Goal: Task Accomplishment & Management: Manage account settings

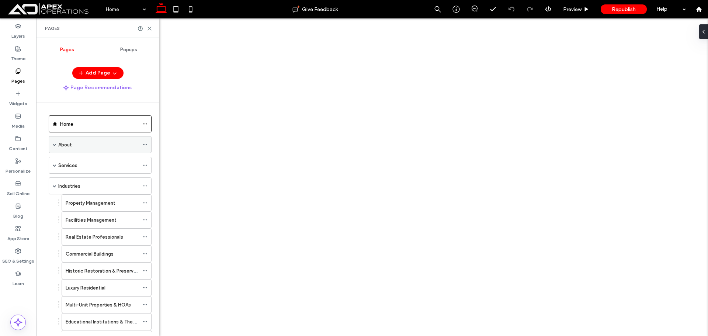
click at [52, 144] on div "About" at bounding box center [100, 144] width 103 height 17
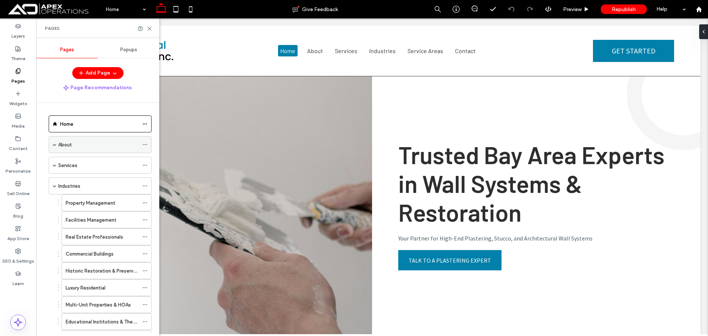
click at [56, 145] on span at bounding box center [55, 145] width 4 height 4
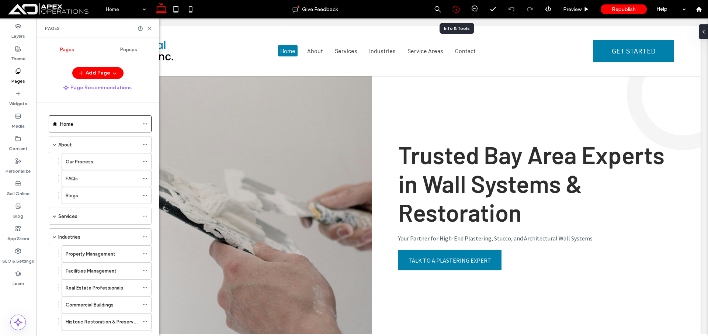
click at [453, 8] on icon at bounding box center [455, 9] width 7 height 7
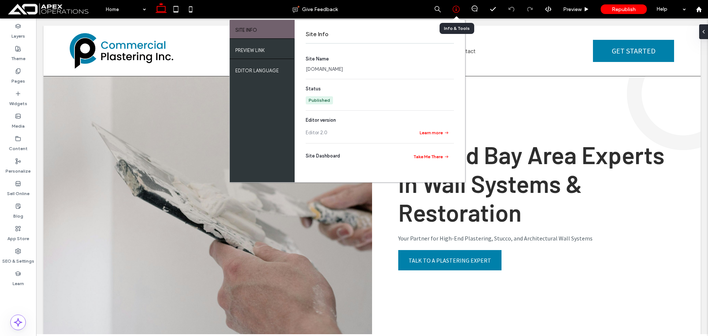
click at [454, 8] on icon at bounding box center [455, 9] width 7 height 7
click at [702, 12] on div at bounding box center [699, 9] width 18 height 6
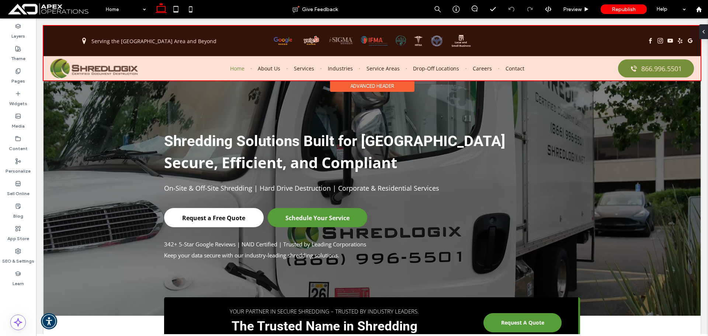
click at [122, 64] on div at bounding box center [372, 53] width 657 height 55
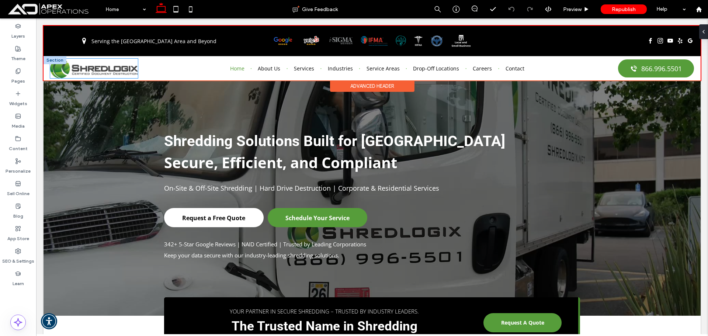
click at [122, 64] on img at bounding box center [94, 69] width 88 height 20
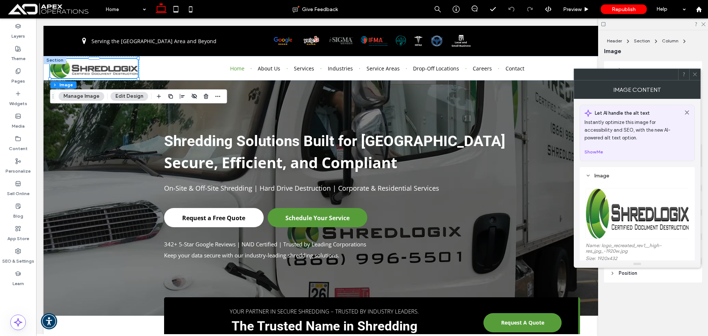
scroll to position [111, 0]
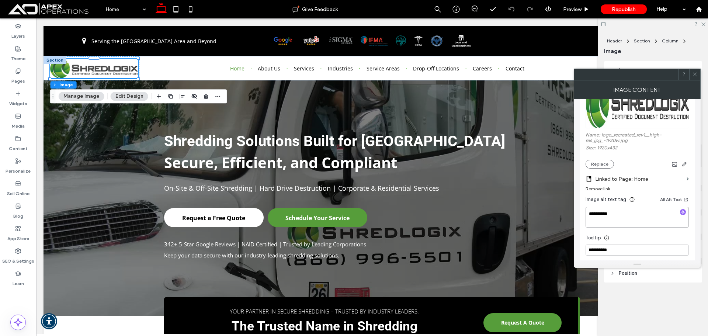
click at [620, 219] on textarea "**********" at bounding box center [636, 217] width 103 height 21
drag, startPoint x: 595, startPoint y: 219, endPoint x: 599, endPoint y: 218, distance: 4.6
click at [596, 219] on textarea "**********" at bounding box center [636, 217] width 103 height 21
drag, startPoint x: 15, startPoint y: 257, endPoint x: 14, endPoint y: 252, distance: 5.3
click at [15, 257] on label "SEO & Settings" at bounding box center [18, 259] width 32 height 10
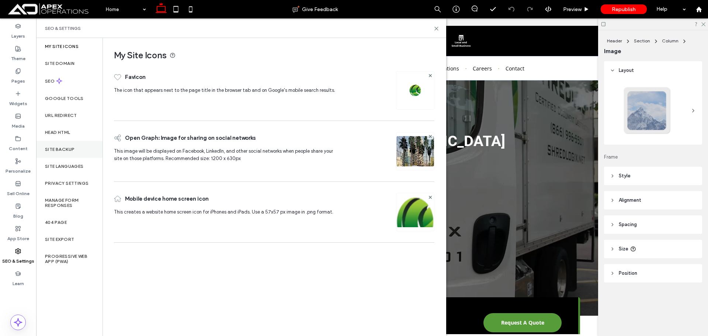
click at [57, 149] on label "Site Backup" at bounding box center [59, 149] width 29 height 5
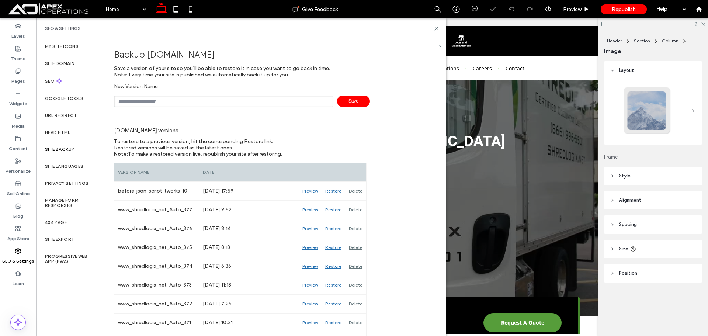
click at [138, 96] on input "text" at bounding box center [223, 100] width 219 height 11
type input "**********"
drag, startPoint x: 351, startPoint y: 103, endPoint x: 354, endPoint y: 98, distance: 5.6
click at [350, 100] on span "Save" at bounding box center [353, 100] width 33 height 11
click at [436, 26] on icon at bounding box center [437, 29] width 6 height 6
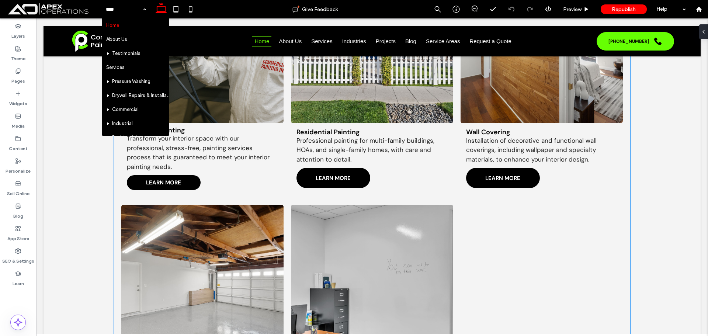
scroll to position [1032, 0]
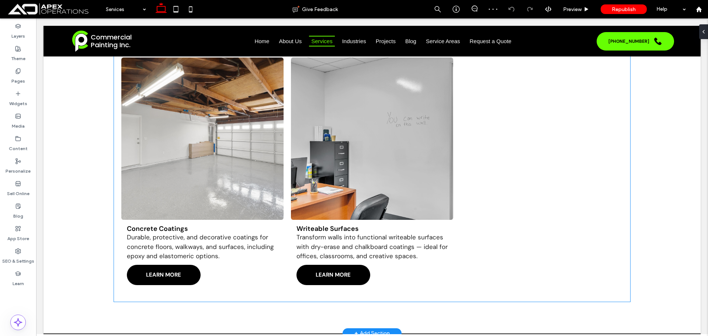
scroll to position [774, 0]
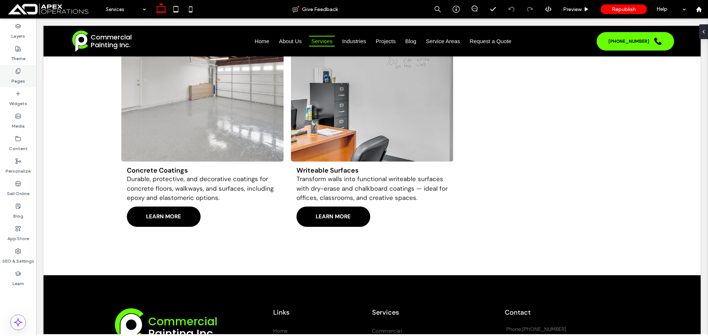
drag, startPoint x: 18, startPoint y: 71, endPoint x: 0, endPoint y: 76, distance: 18.3
click at [18, 71] on icon at bounding box center [18, 71] width 6 height 6
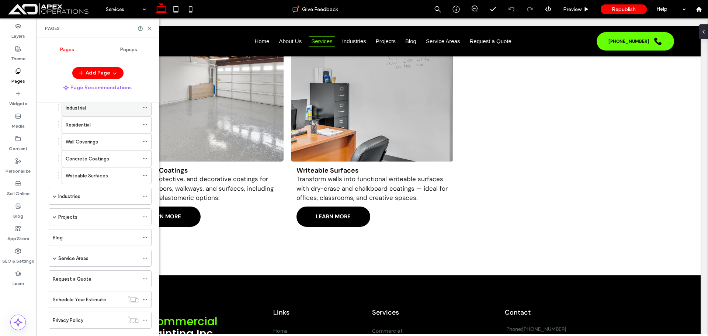
scroll to position [112, 0]
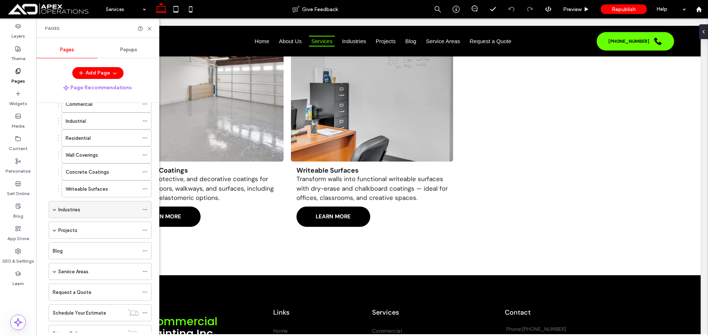
click at [50, 210] on div "Industries" at bounding box center [100, 209] width 103 height 17
click at [55, 211] on span at bounding box center [55, 210] width 4 height 4
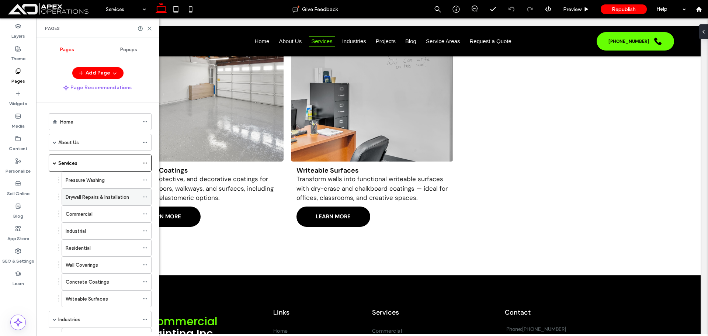
scroll to position [0, 0]
click at [85, 198] on label "Drywall Repairs & Installation" at bounding box center [97, 199] width 63 height 13
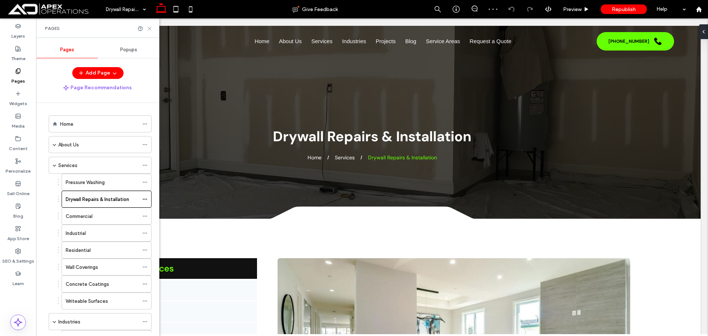
click at [149, 28] on use at bounding box center [149, 28] width 3 height 3
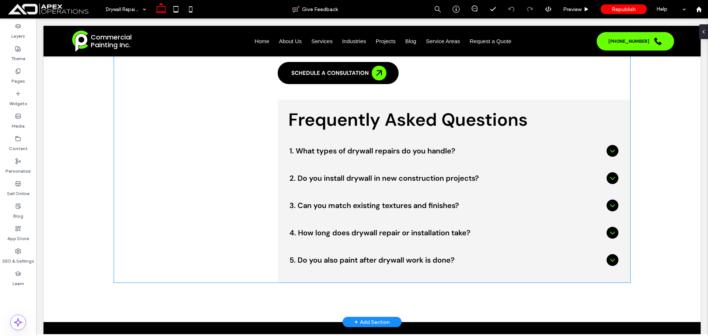
scroll to position [885, 0]
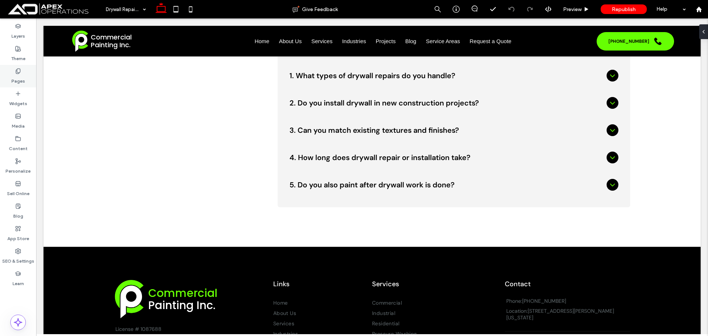
drag, startPoint x: 15, startPoint y: 74, endPoint x: 14, endPoint y: 81, distance: 7.9
click at [13, 77] on div "Pages" at bounding box center [18, 76] width 36 height 22
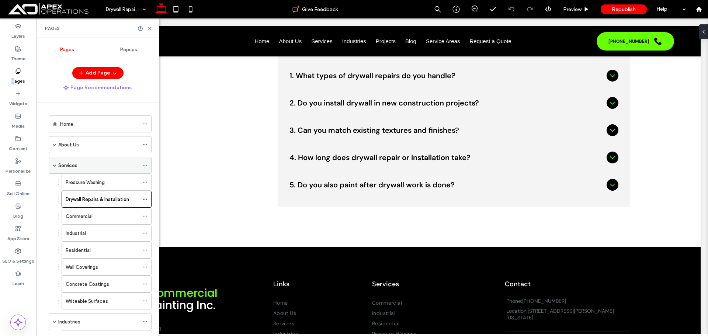
click at [85, 162] on div "Services" at bounding box center [98, 165] width 80 height 8
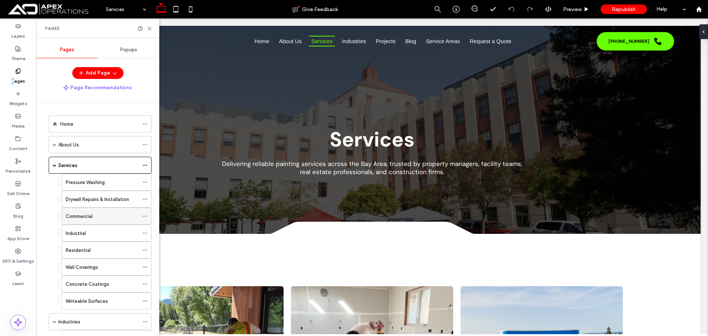
scroll to position [37, 0]
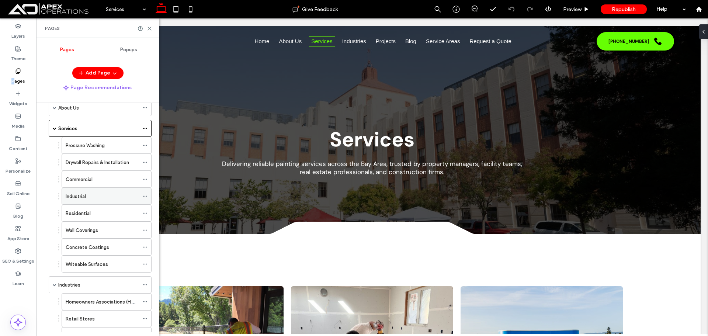
click at [88, 197] on div "Industrial" at bounding box center [102, 196] width 73 height 8
click at [21, 259] on label "SEO & Settings" at bounding box center [18, 259] width 32 height 10
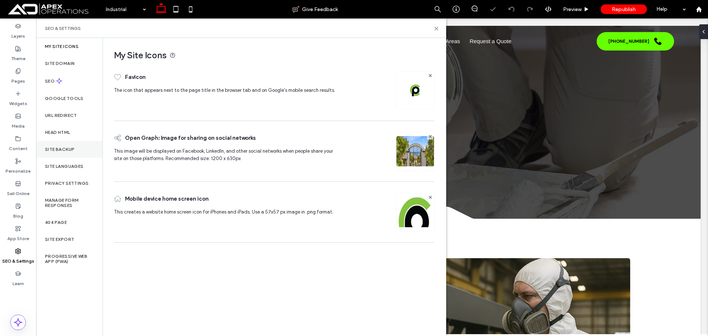
click at [56, 149] on label "Site Backup" at bounding box center [59, 149] width 29 height 5
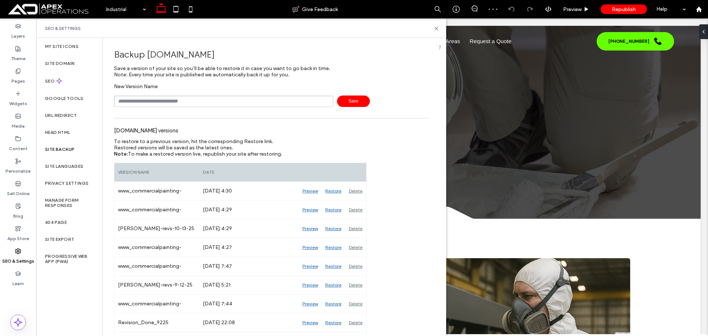
click at [250, 99] on input "text" at bounding box center [223, 100] width 219 height 11
type input "**********"
click at [344, 102] on span "Save" at bounding box center [353, 100] width 33 height 11
click at [435, 27] on icon at bounding box center [437, 29] width 6 height 6
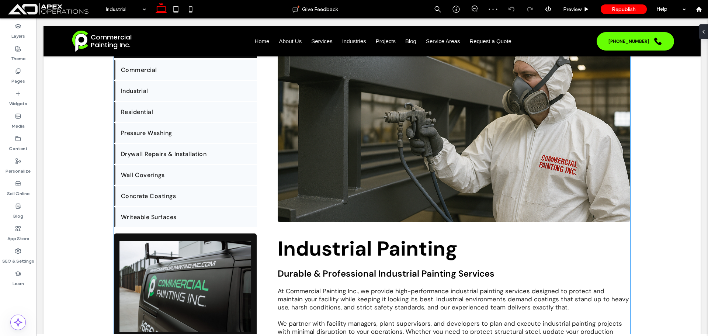
scroll to position [221, 0]
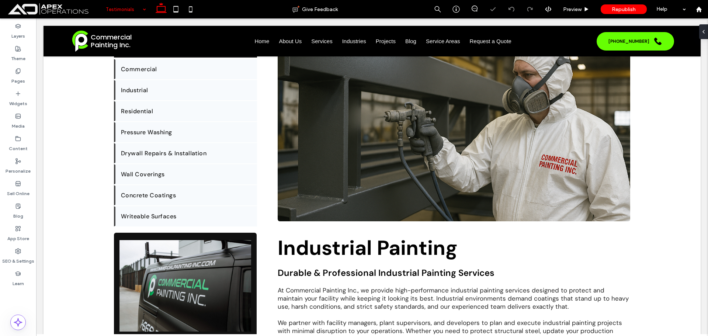
click at [122, 7] on input at bounding box center [124, 9] width 36 height 18
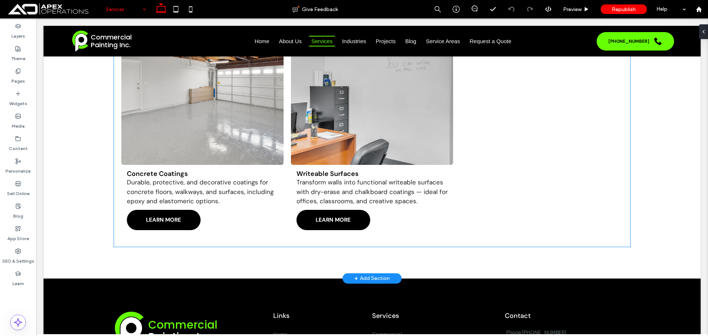
scroll to position [774, 0]
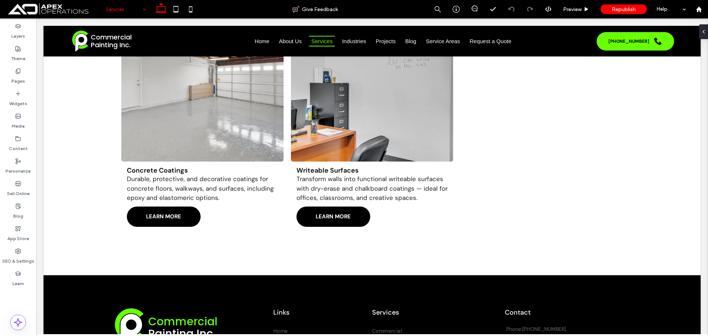
drag, startPoint x: 123, startPoint y: 8, endPoint x: 118, endPoint y: 15, distance: 9.0
click at [123, 8] on input at bounding box center [124, 9] width 36 height 18
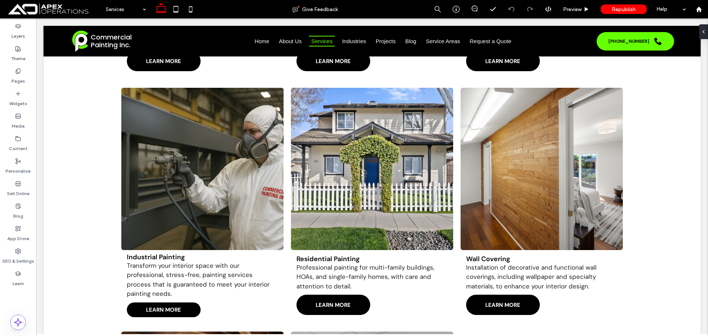
scroll to position [442, 0]
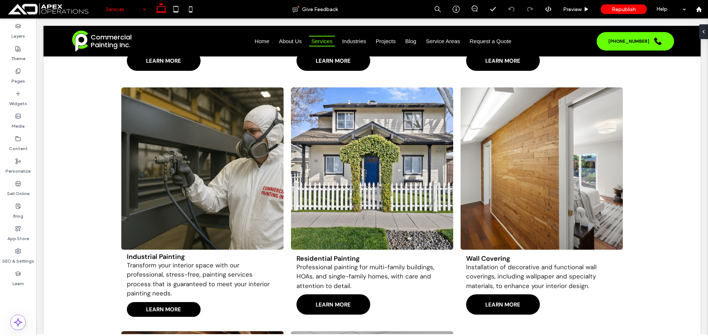
click at [121, 8] on input at bounding box center [124, 9] width 36 height 18
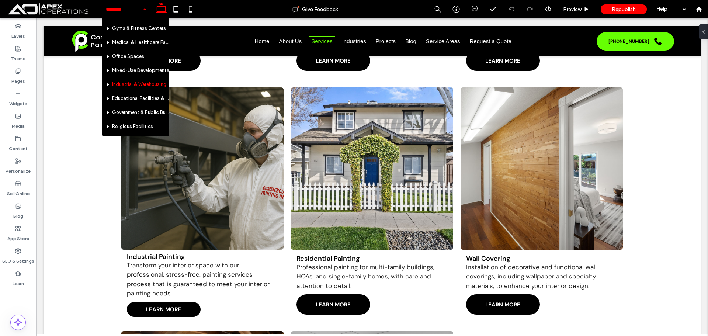
scroll to position [258, 0]
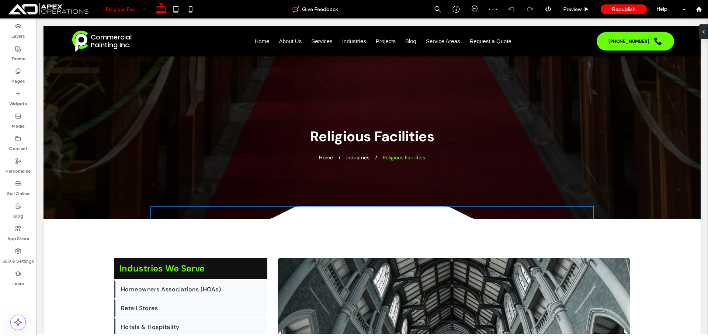
scroll to position [74, 0]
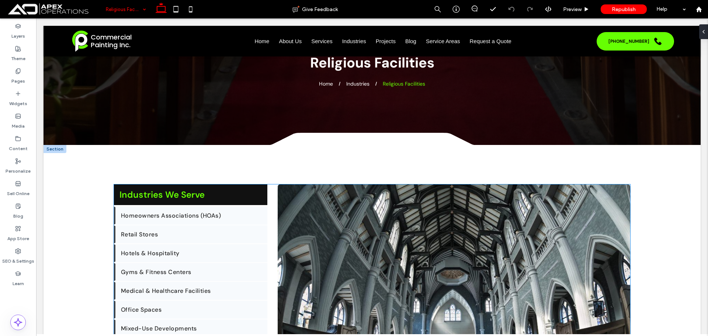
click at [368, 248] on img at bounding box center [454, 294] width 352 height 221
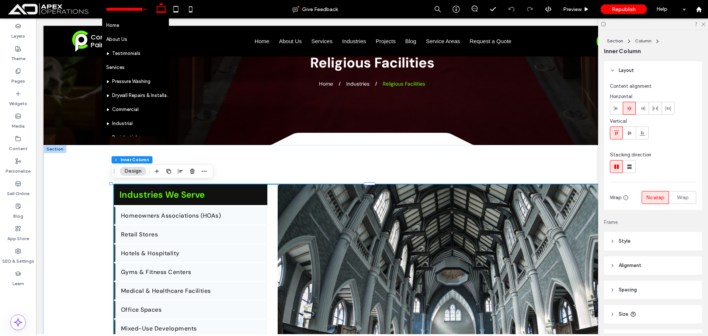
click at [368, 248] on img at bounding box center [454, 294] width 352 height 221
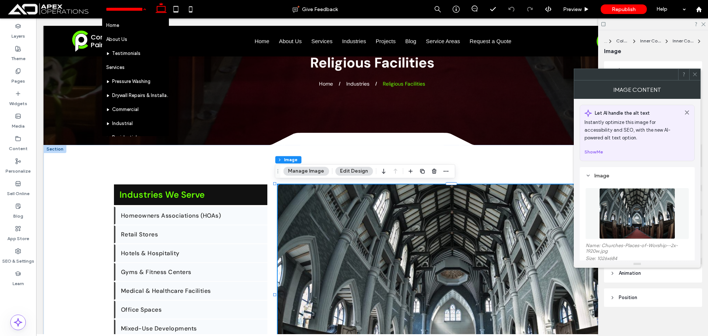
click at [613, 205] on img at bounding box center [637, 213] width 76 height 51
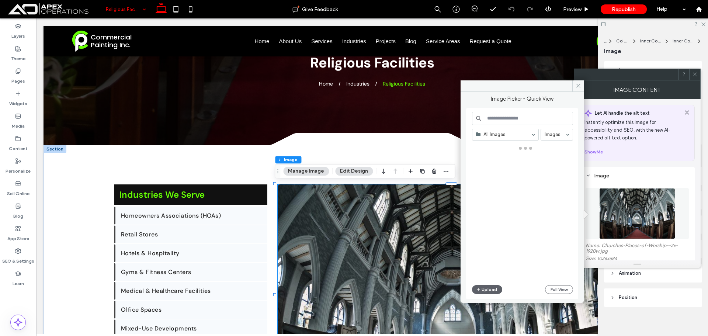
drag, startPoint x: 501, startPoint y: 133, endPoint x: 500, endPoint y: 137, distance: 4.2
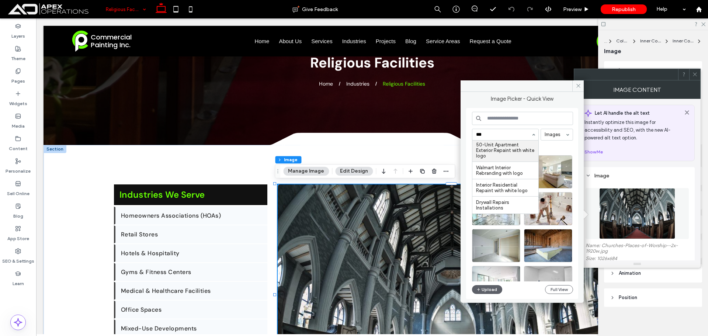
scroll to position [0, 0]
type input "****"
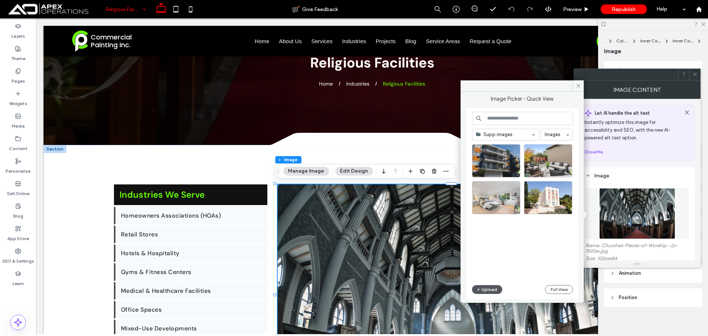
click at [482, 293] on button "Upload" at bounding box center [487, 289] width 30 height 9
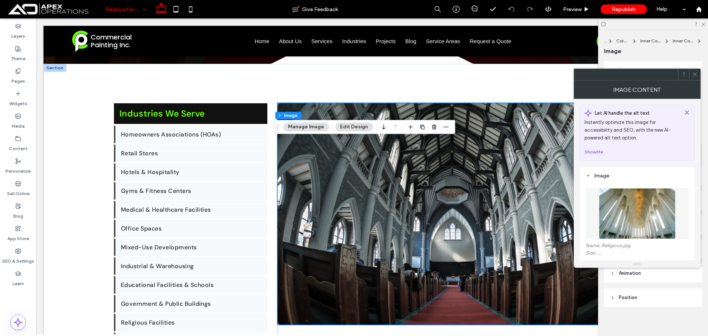
scroll to position [184, 0]
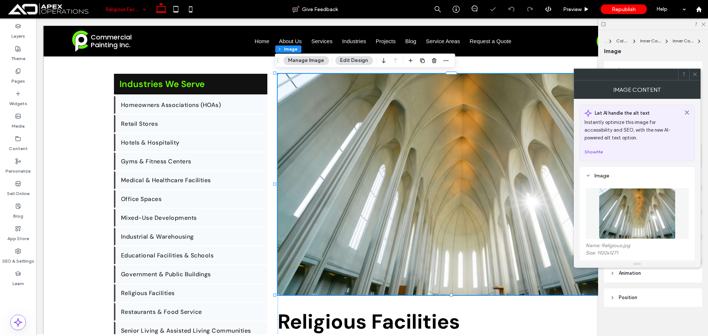
click at [637, 203] on img at bounding box center [637, 213] width 76 height 51
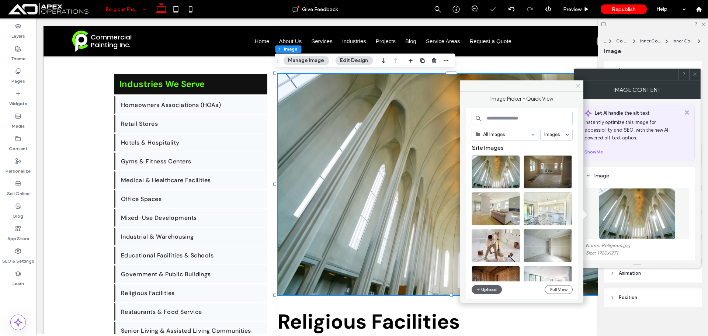
click at [577, 85] on use at bounding box center [578, 86] width 4 height 4
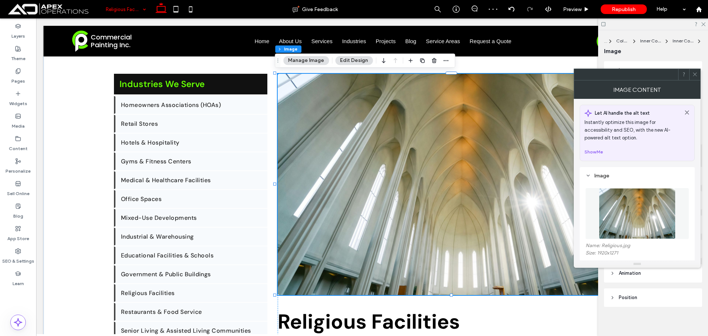
drag, startPoint x: 695, startPoint y: 69, endPoint x: 691, endPoint y: 68, distance: 4.3
click at [693, 69] on span at bounding box center [695, 74] width 6 height 11
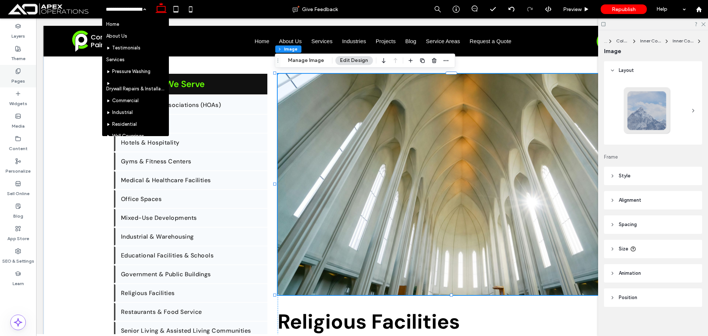
drag, startPoint x: 17, startPoint y: 74, endPoint x: 7, endPoint y: 74, distance: 10.0
click at [17, 75] on label "Pages" at bounding box center [18, 79] width 14 height 10
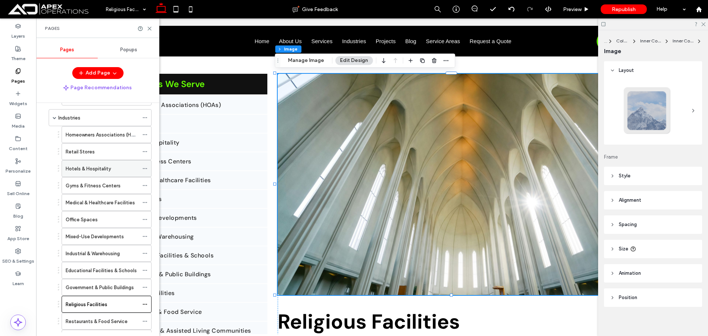
scroll to position [221, 0]
click at [94, 116] on div "Industries" at bounding box center [98, 118] width 80 height 8
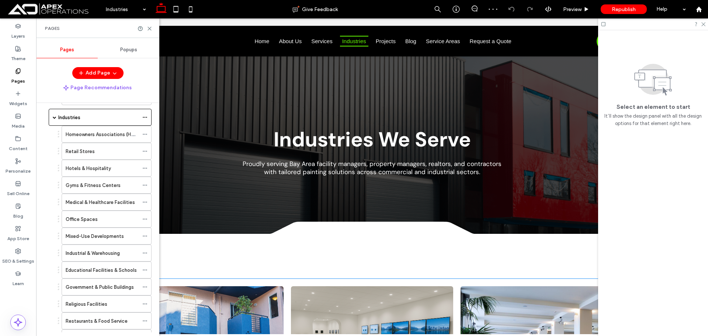
scroll to position [590, 0]
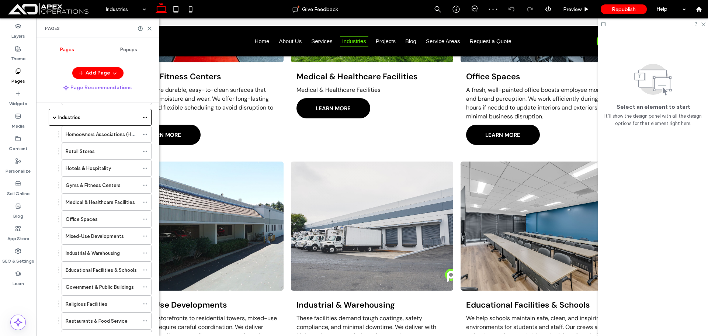
click at [452, 170] on li "Industrial & Warehousing These facilities demand tough coatings, safety complia…" at bounding box center [372, 276] width 170 height 236
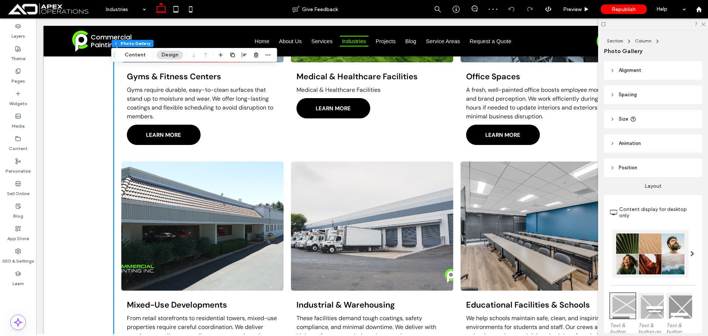
click at [452, 170] on li "Industrial & Warehousing These facilities demand tough coatings, safety complia…" at bounding box center [372, 276] width 170 height 236
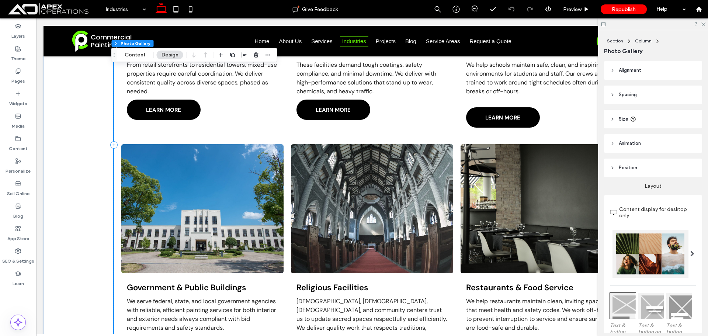
scroll to position [848, 0]
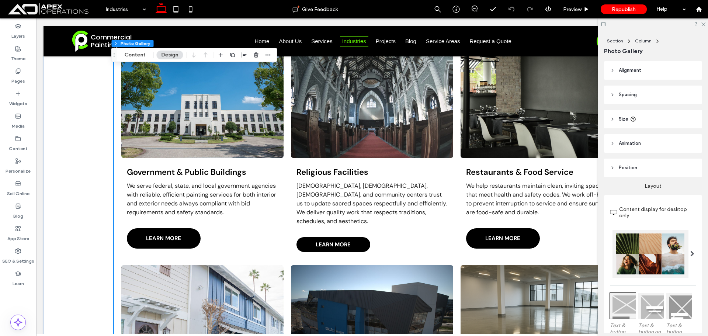
scroll to position [959, 0]
click at [321, 159] on span "Religious Facilities [DEMOGRAPHIC_DATA], [DEMOGRAPHIC_DATA], [DEMOGRAPHIC_DATA]…" at bounding box center [372, 208] width 162 height 100
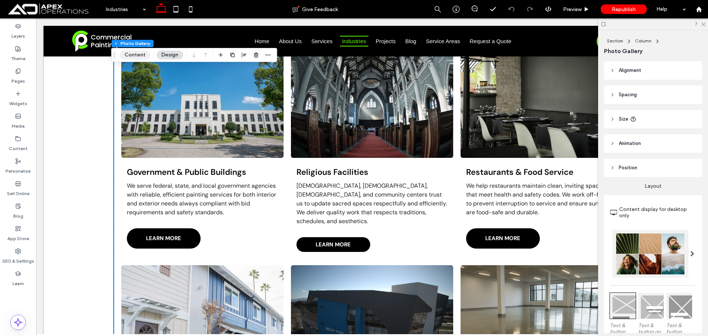
click at [140, 52] on button "Content" at bounding box center [135, 55] width 31 height 9
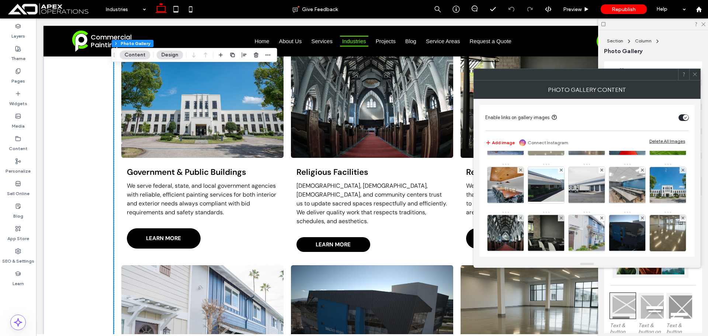
scroll to position [111, 0]
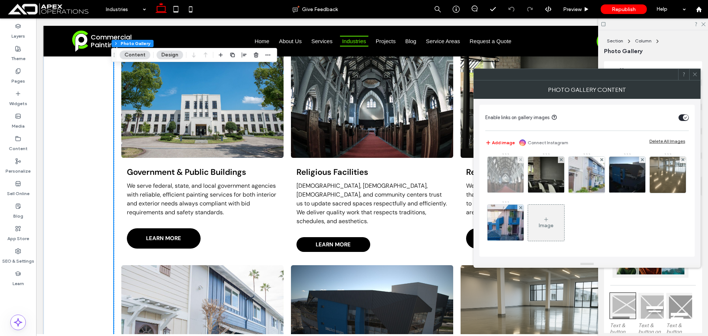
click at [533, 167] on img at bounding box center [506, 175] width 54 height 36
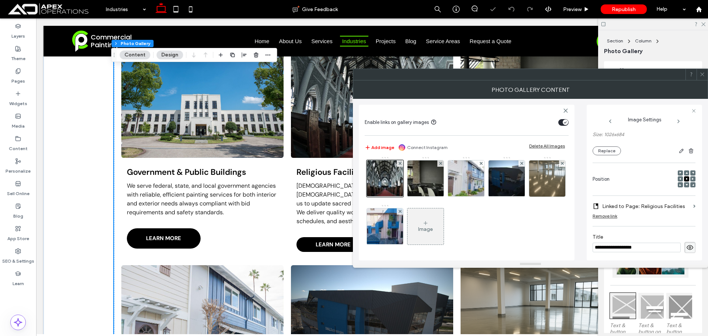
scroll to position [0, 0]
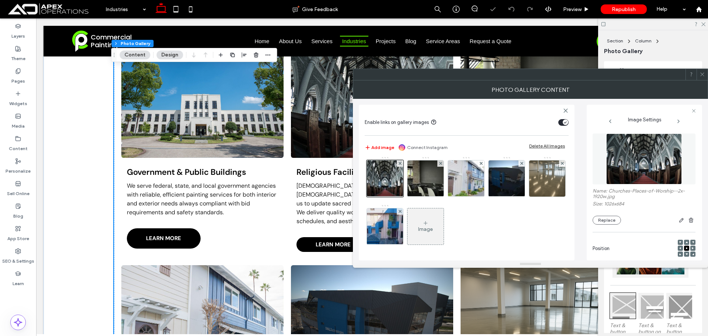
click at [647, 157] on img at bounding box center [644, 158] width 76 height 51
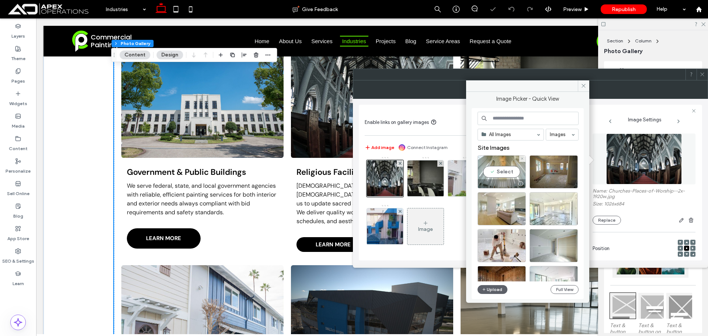
click at [499, 159] on div "Select" at bounding box center [501, 171] width 48 height 33
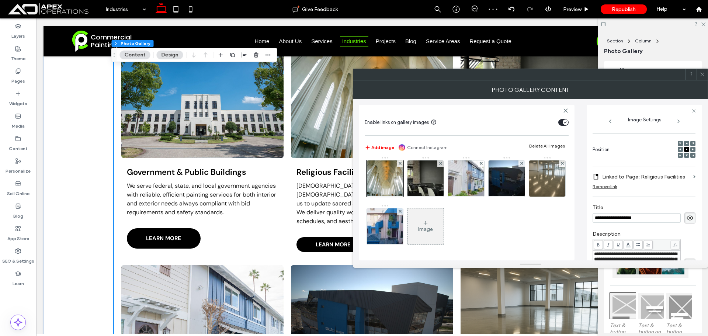
scroll to position [111, 0]
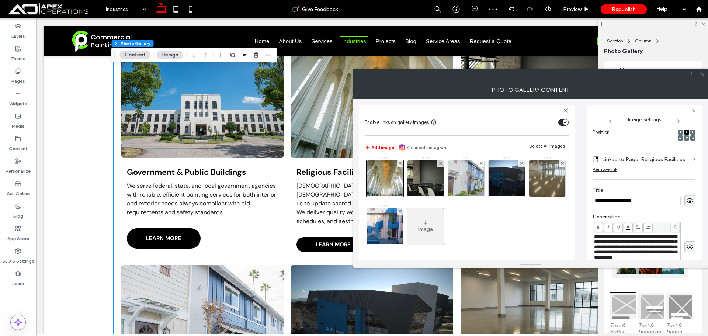
click at [630, 244] on span "**********" at bounding box center [635, 246] width 83 height 25
click at [703, 73] on use at bounding box center [702, 75] width 4 height 4
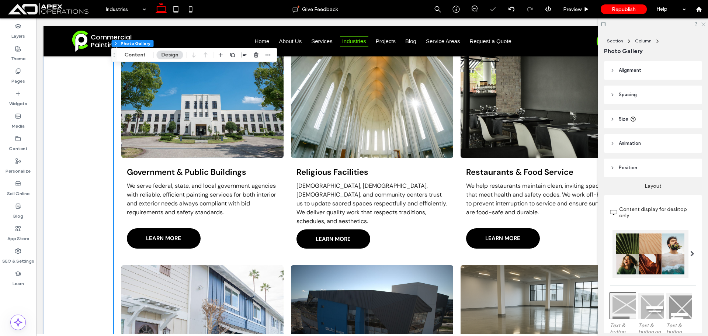
click at [702, 25] on icon at bounding box center [702, 23] width 5 height 5
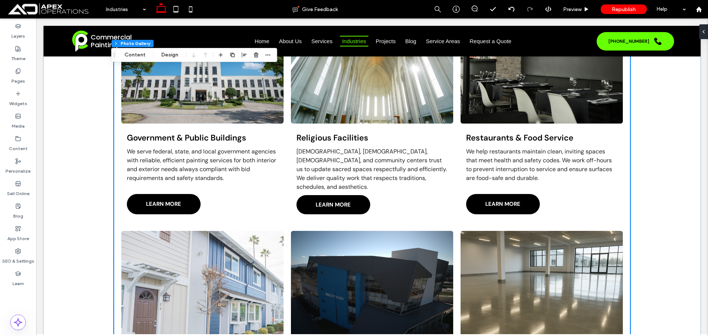
scroll to position [1253, 0]
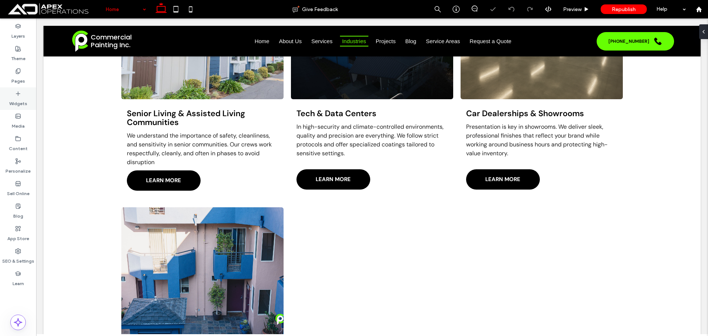
click at [11, 75] on div "Pages" at bounding box center [18, 76] width 36 height 22
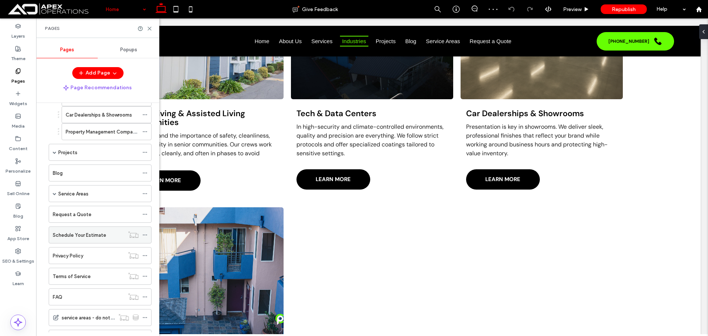
scroll to position [479, 0]
click at [52, 191] on div "Service Areas" at bounding box center [100, 192] width 103 height 17
click at [54, 192] on span at bounding box center [55, 193] width 4 height 4
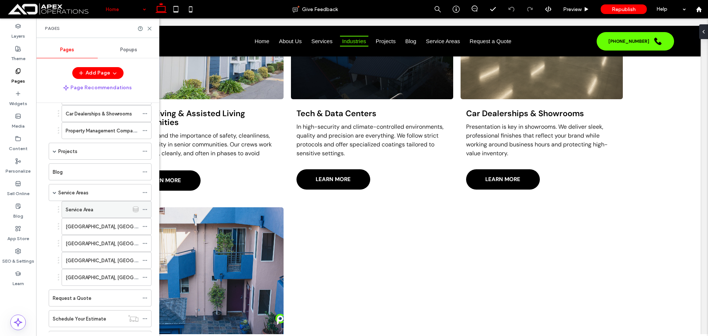
click at [86, 207] on label "Service Area" at bounding box center [80, 209] width 28 height 13
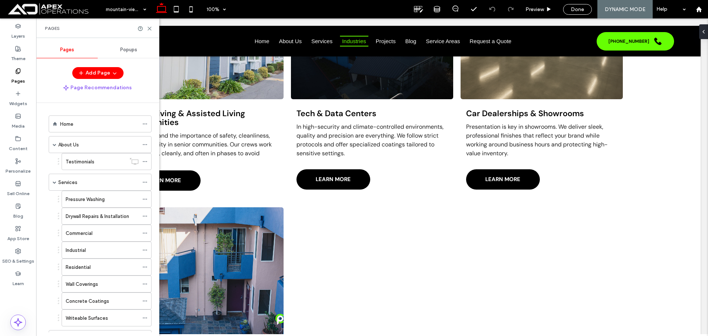
click at [87, 126] on div "Home" at bounding box center [99, 124] width 79 height 8
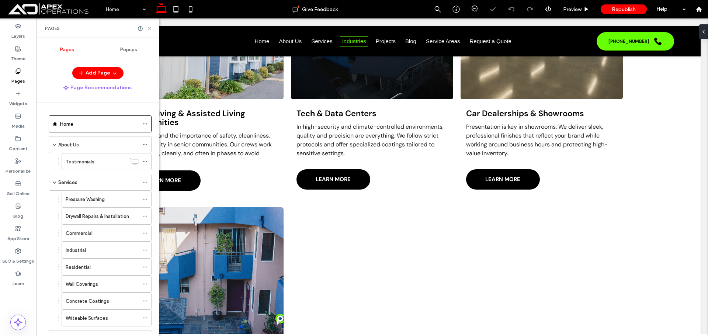
click at [150, 29] on icon at bounding box center [150, 29] width 6 height 6
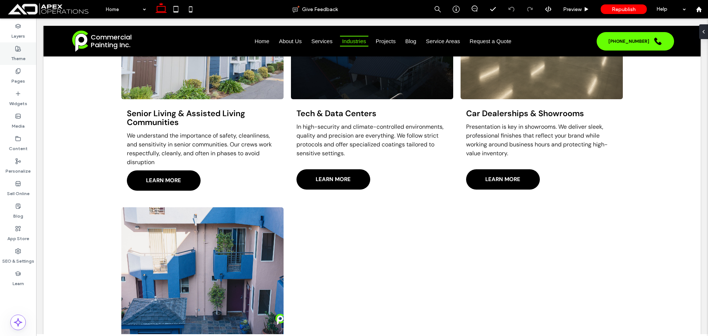
click at [12, 53] on label "Theme" at bounding box center [18, 57] width 14 height 10
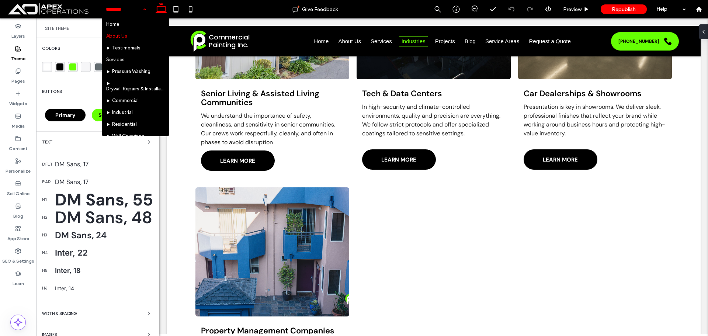
click at [121, 8] on input at bounding box center [124, 9] width 36 height 18
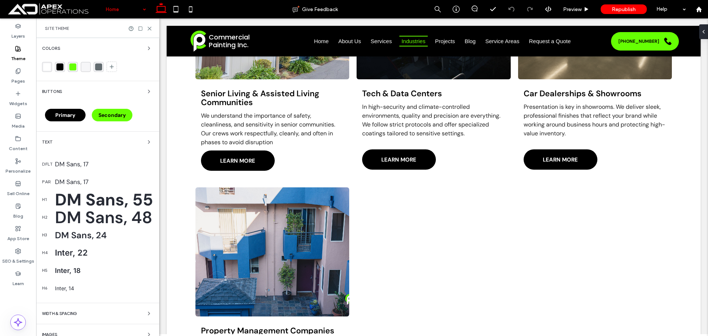
click at [110, 5] on input at bounding box center [124, 9] width 36 height 18
click at [125, 6] on input at bounding box center [124, 9] width 36 height 18
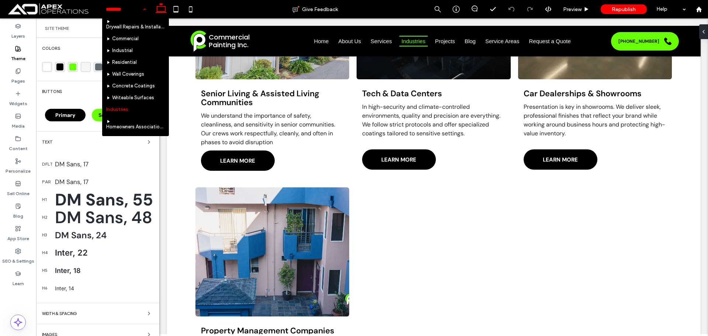
scroll to position [74, 0]
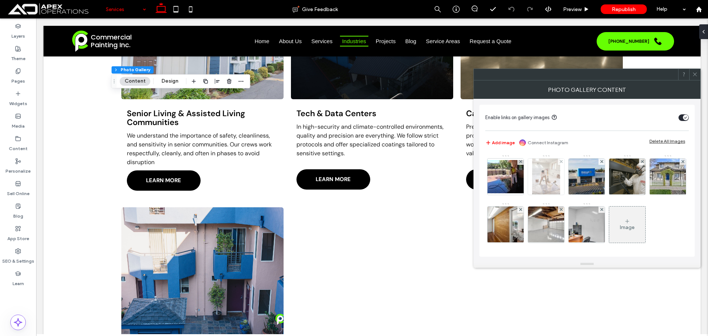
click at [545, 181] on img at bounding box center [546, 177] width 28 height 36
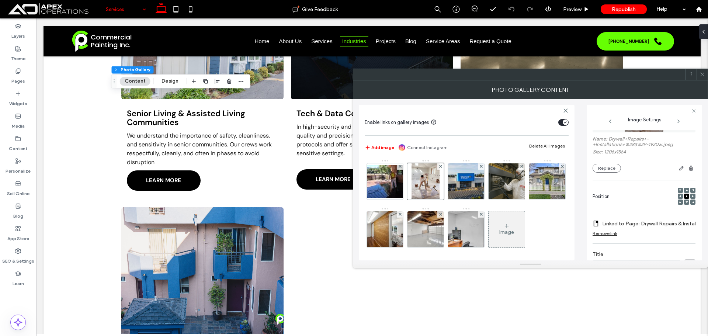
scroll to position [0, 0]
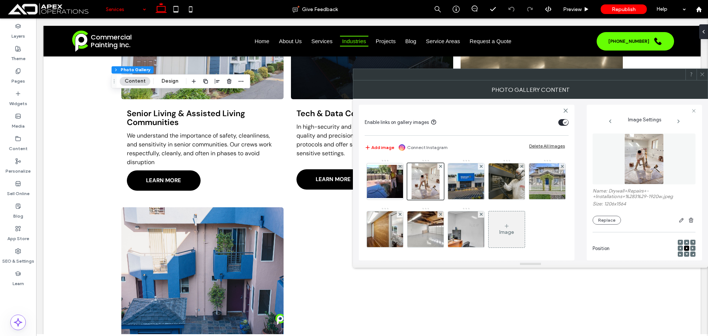
click at [638, 153] on img at bounding box center [643, 158] width 39 height 51
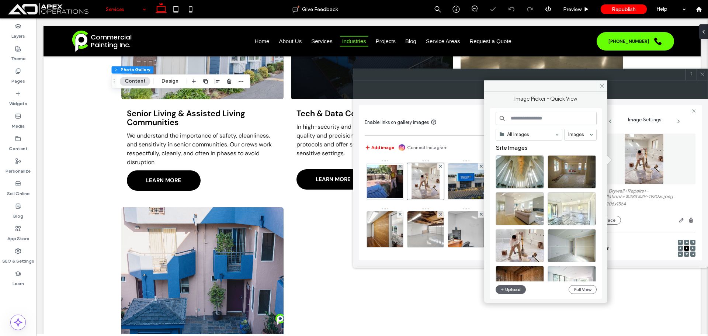
drag, startPoint x: 528, startPoint y: 134, endPoint x: 531, endPoint y: 138, distance: 4.0
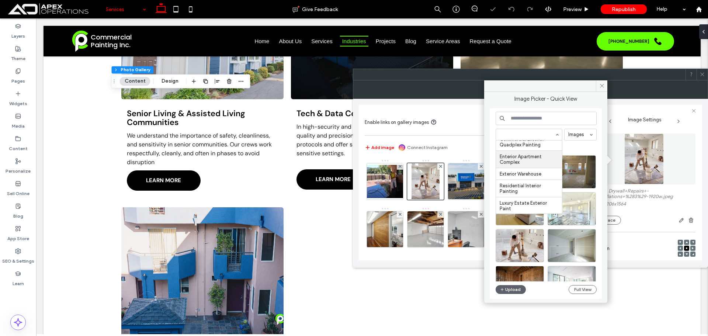
scroll to position [111, 0]
type input "**"
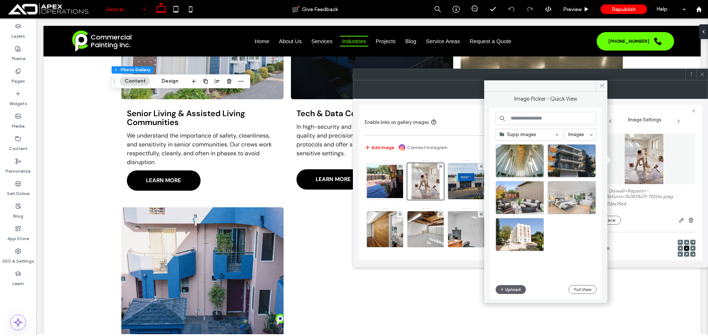
click at [516, 286] on button "Upload" at bounding box center [510, 289] width 30 height 9
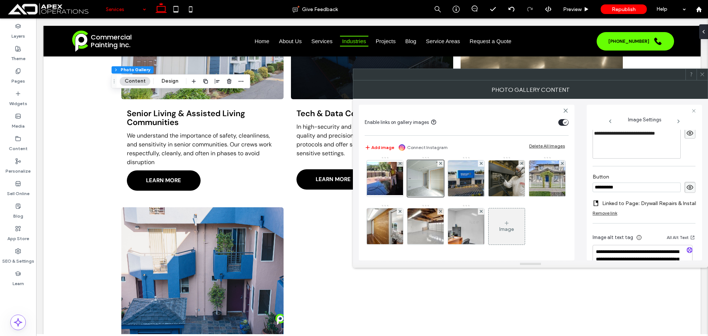
scroll to position [257, 0]
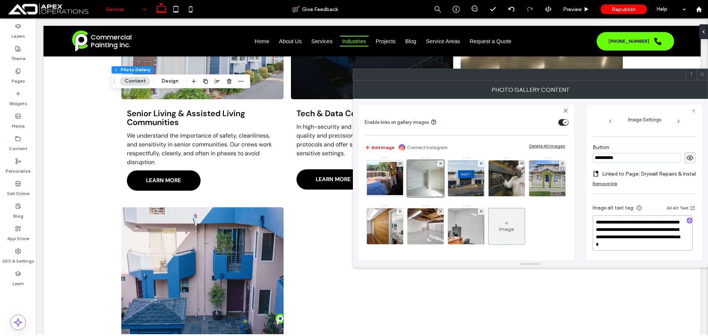
click at [639, 234] on textarea "**********" at bounding box center [642, 232] width 100 height 35
paste textarea
type textarea "**********"
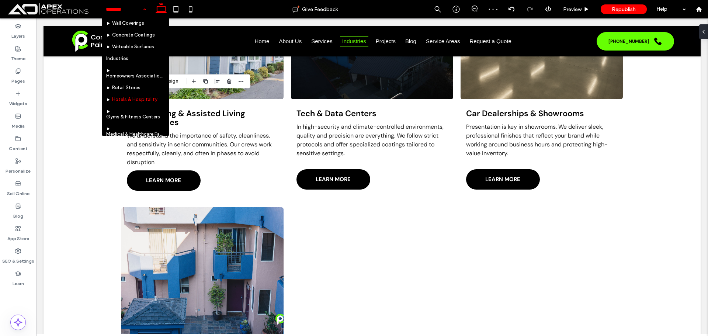
scroll to position [147, 0]
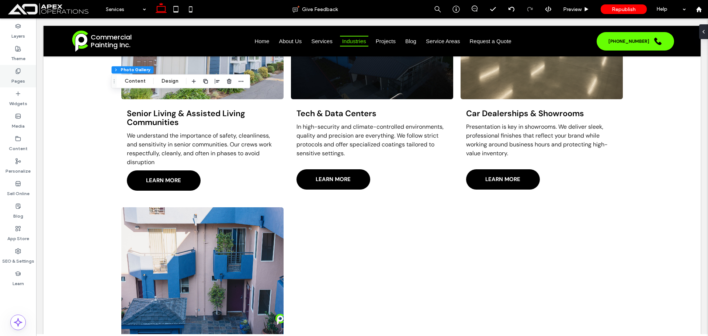
click at [19, 75] on label "Pages" at bounding box center [18, 79] width 14 height 10
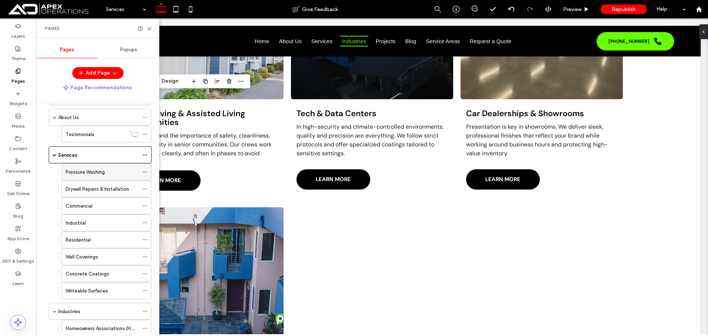
scroll to position [74, 0]
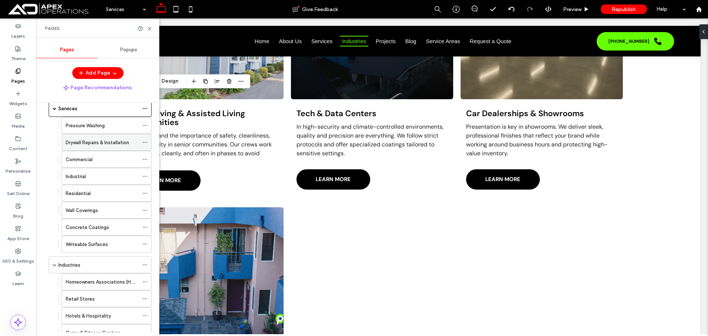
click at [94, 144] on label "Drywall Repairs & Installation" at bounding box center [97, 142] width 63 height 13
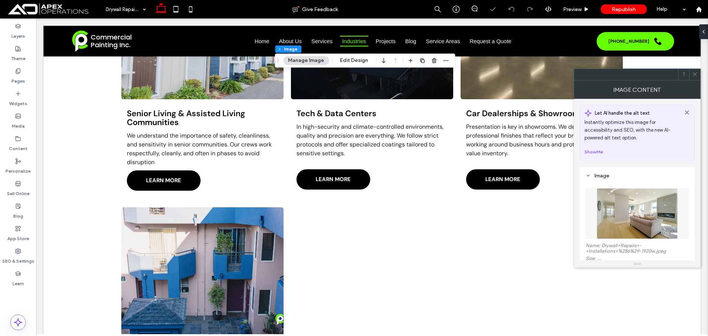
type input "*"
drag, startPoint x: 657, startPoint y: 202, endPoint x: 653, endPoint y: 202, distance: 3.7
click at [656, 202] on figure at bounding box center [636, 213] width 103 height 51
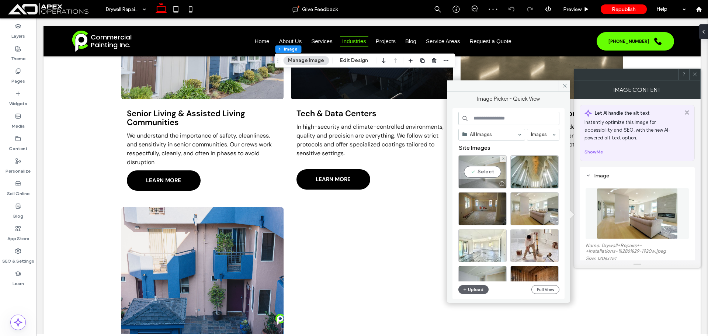
click at [485, 172] on div "Select" at bounding box center [482, 171] width 48 height 33
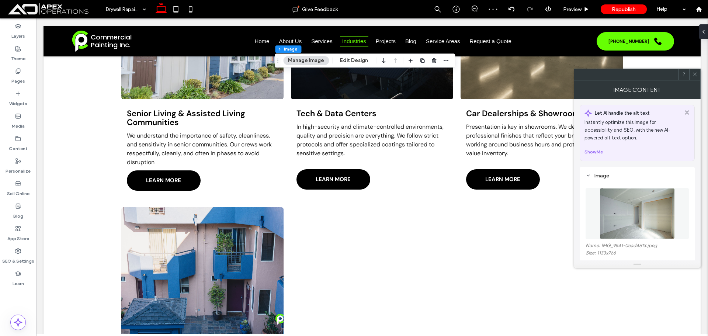
drag, startPoint x: 696, startPoint y: 72, endPoint x: 687, endPoint y: 74, distance: 8.8
click at [693, 73] on icon at bounding box center [695, 75] width 6 height 6
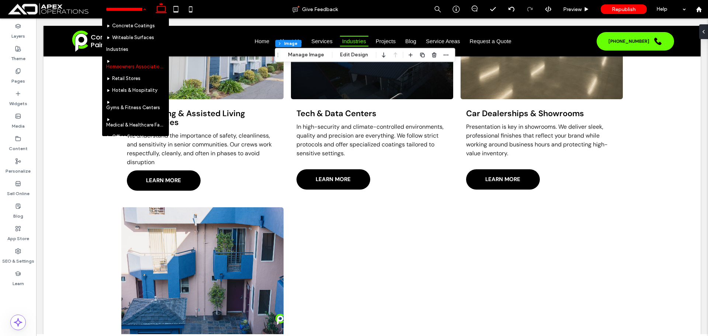
scroll to position [111, 0]
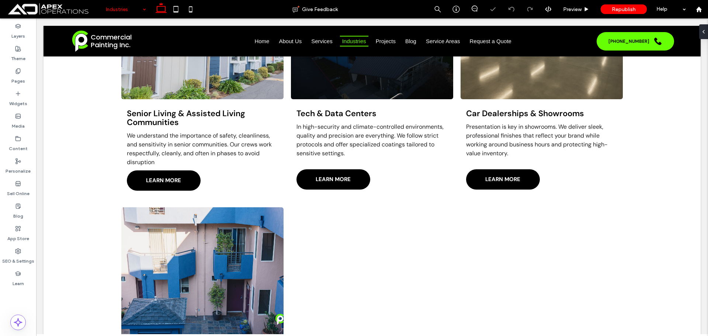
click at [125, 8] on input at bounding box center [124, 9] width 36 height 18
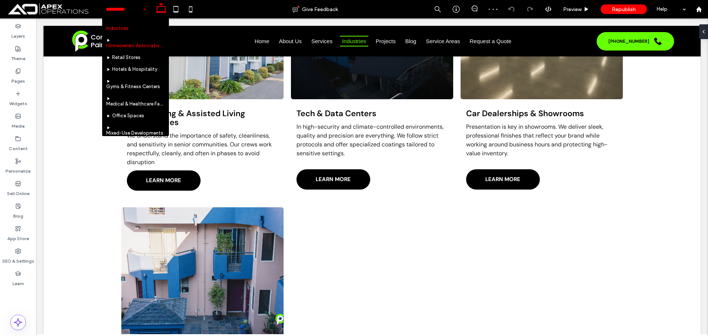
scroll to position [184, 0]
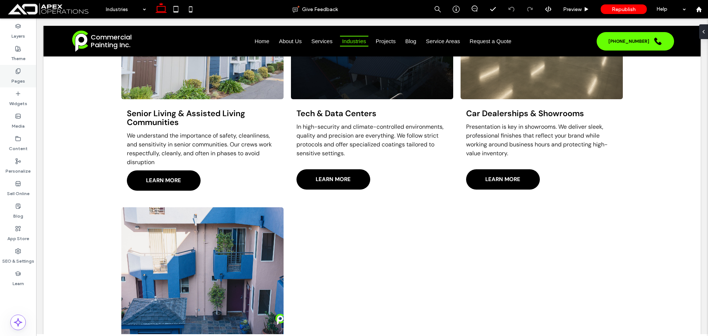
click at [16, 78] on label "Pages" at bounding box center [18, 79] width 14 height 10
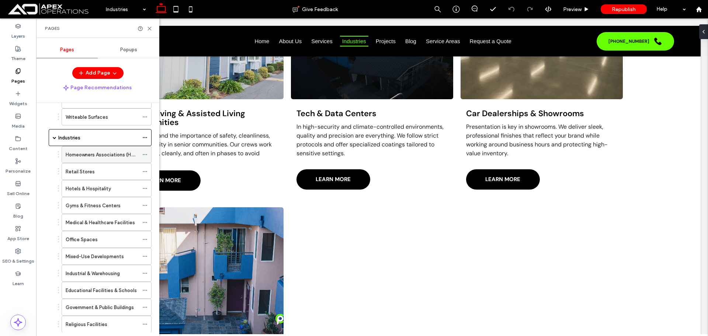
scroll to position [221, 0]
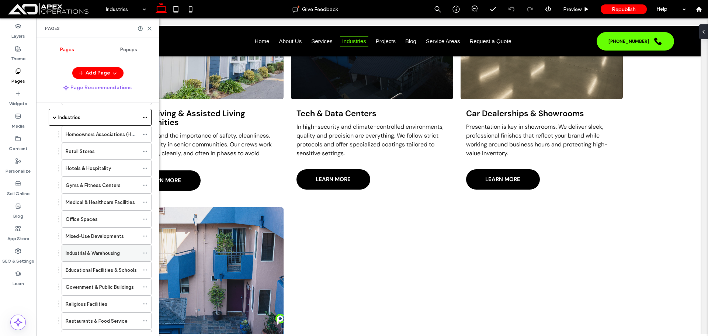
click at [97, 254] on label "Industrial & Warehousing" at bounding box center [93, 253] width 54 height 13
drag, startPoint x: 17, startPoint y: 74, endPoint x: 8, endPoint y: 77, distance: 10.0
click at [17, 74] on icon at bounding box center [18, 71] width 6 height 6
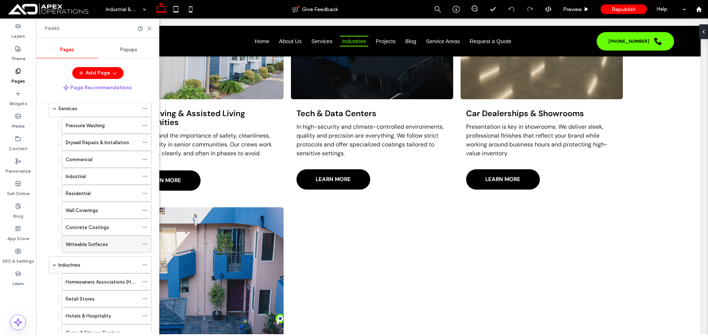
scroll to position [37, 0]
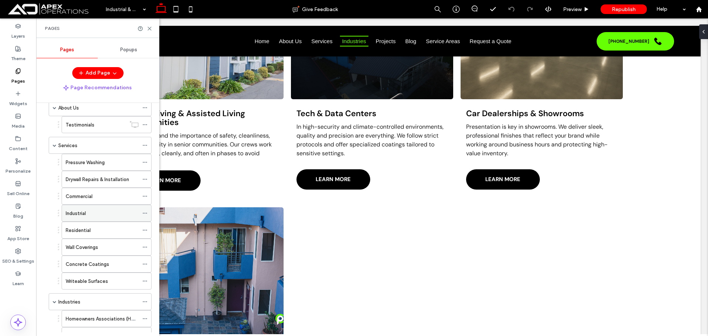
click at [93, 211] on div "Industrial" at bounding box center [102, 213] width 73 height 8
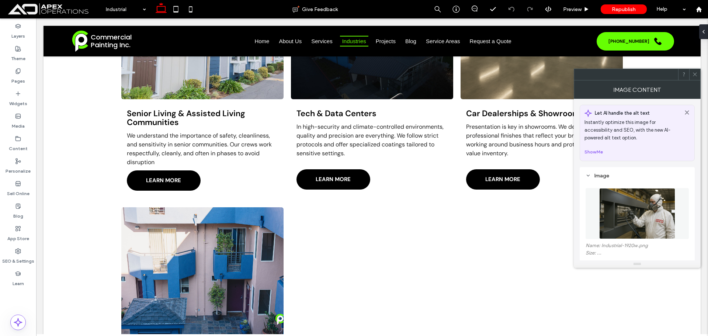
type input "*"
click at [643, 211] on figure at bounding box center [636, 213] width 103 height 51
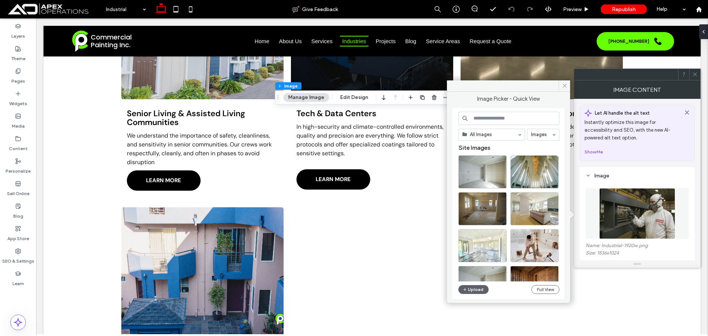
drag, startPoint x: 489, startPoint y: 118, endPoint x: 501, endPoint y: 118, distance: 11.8
click at [487, 119] on input at bounding box center [508, 118] width 101 height 13
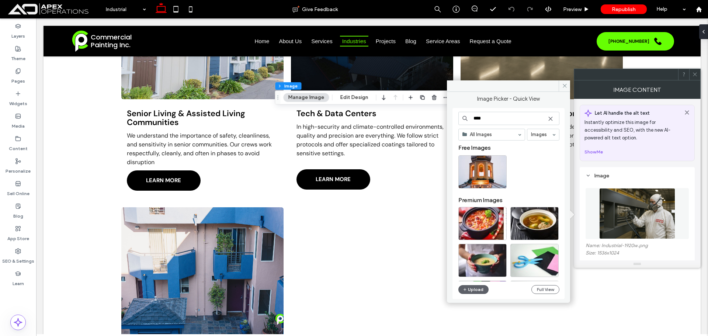
type input "****"
drag, startPoint x: 493, startPoint y: 132, endPoint x: 491, endPoint y: 138, distance: 5.5
type input "****"
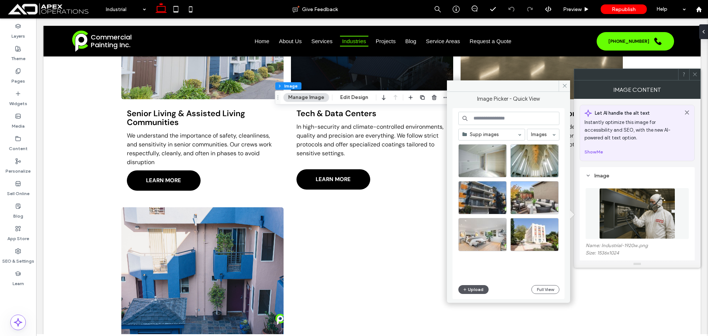
click at [480, 285] on button "Upload" at bounding box center [473, 289] width 30 height 9
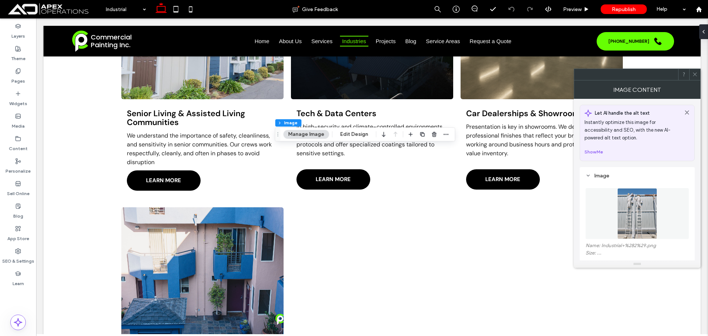
click at [693, 73] on icon at bounding box center [695, 75] width 6 height 6
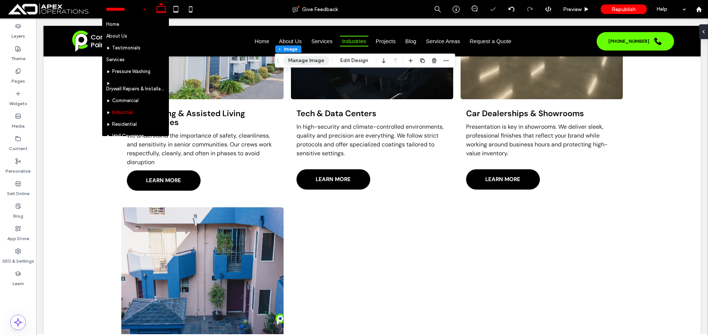
click at [304, 62] on button "Manage Image" at bounding box center [306, 60] width 46 height 9
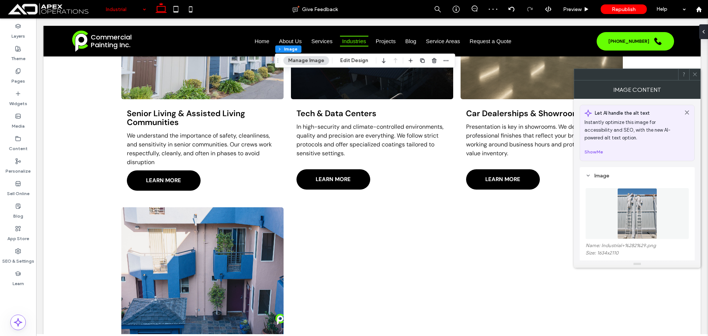
click at [644, 213] on img at bounding box center [636, 213] width 39 height 51
click at [626, 206] on img at bounding box center [636, 213] width 39 height 51
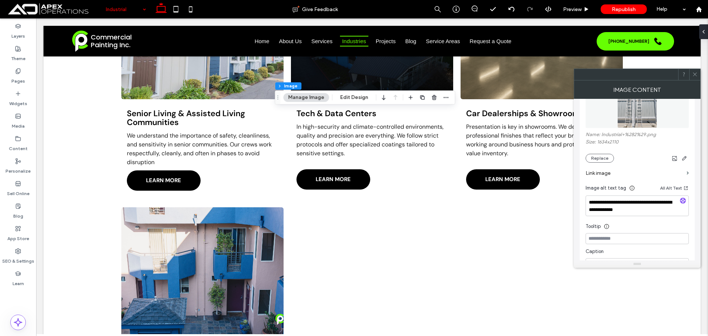
scroll to position [184, 0]
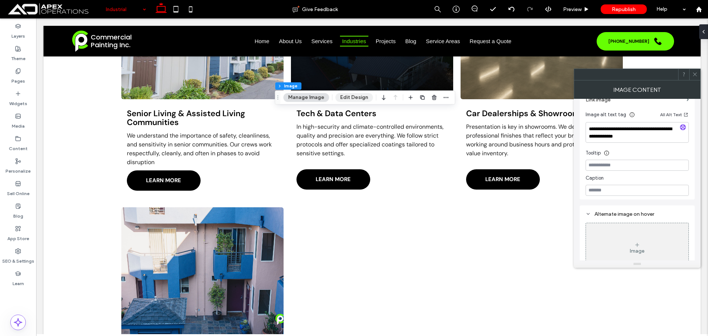
click at [359, 100] on button "Edit Design" at bounding box center [354, 97] width 38 height 9
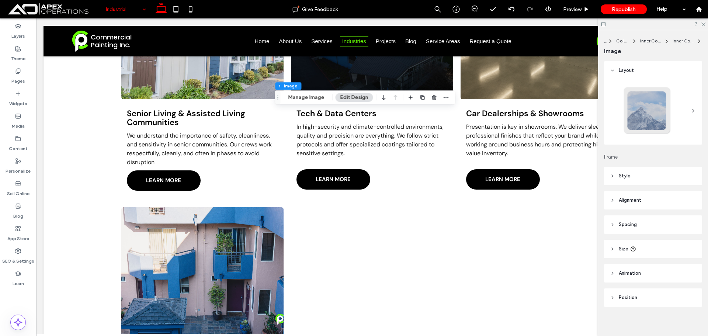
drag, startPoint x: 641, startPoint y: 174, endPoint x: 664, endPoint y: 162, distance: 25.7
click at [643, 174] on header "Style" at bounding box center [653, 176] width 98 height 18
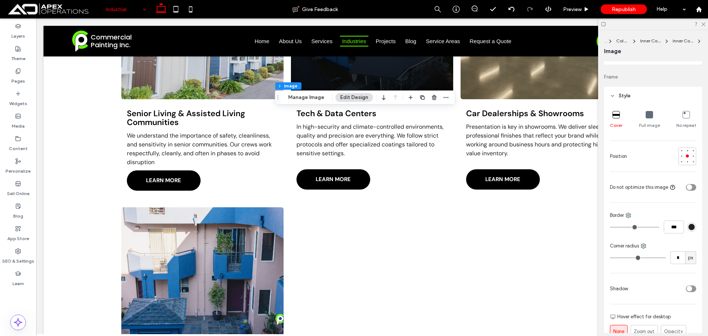
scroll to position [111, 0]
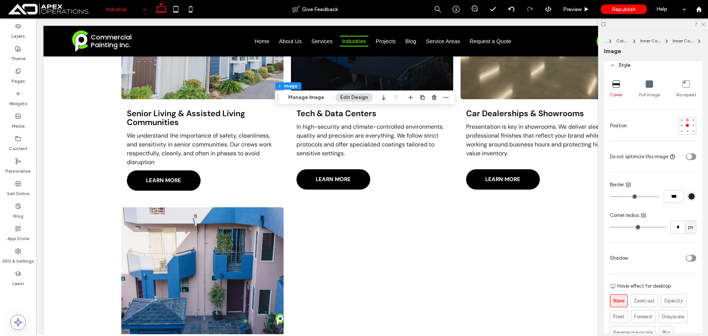
click at [685, 117] on div at bounding box center [687, 119] width 5 height 5
click at [9, 69] on div "Pages" at bounding box center [18, 76] width 36 height 22
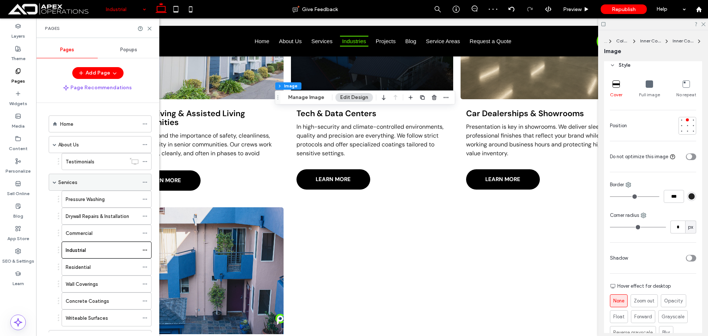
click at [102, 182] on div "Services" at bounding box center [98, 182] width 80 height 8
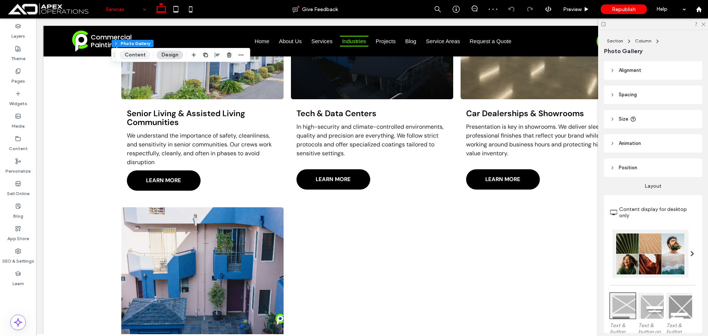
click at [131, 52] on button "Content" at bounding box center [135, 55] width 31 height 9
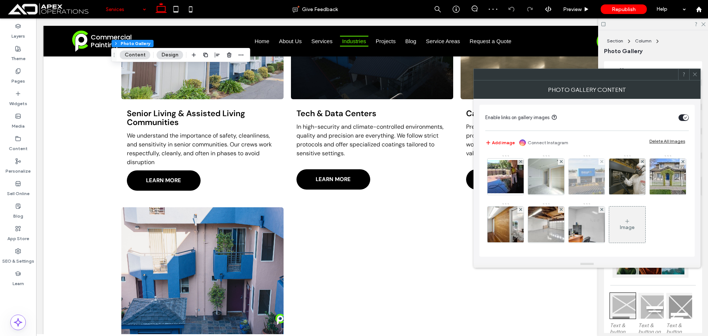
click at [592, 181] on img at bounding box center [587, 177] width 54 height 36
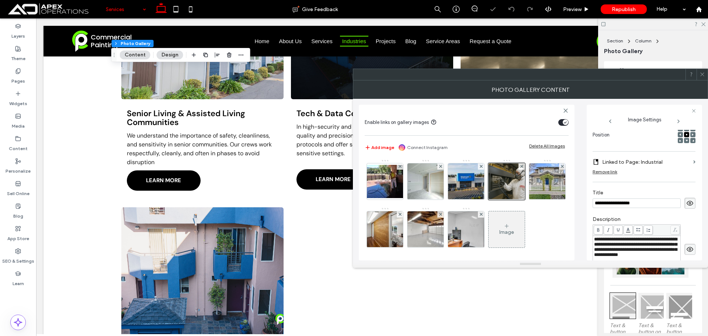
click at [638, 201] on input "**********" at bounding box center [636, 203] width 88 height 10
click at [628, 247] on span "**********" at bounding box center [635, 247] width 83 height 20
click at [625, 255] on span "**********" at bounding box center [635, 247] width 83 height 20
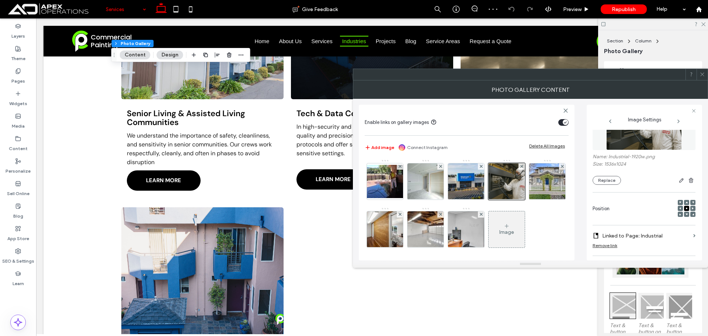
click at [629, 139] on img at bounding box center [644, 124] width 76 height 51
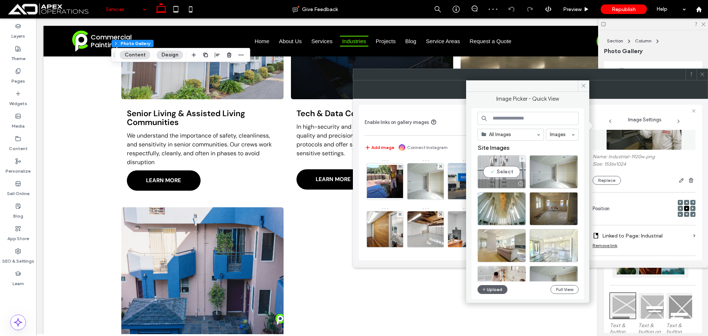
click at [510, 176] on div "Select" at bounding box center [501, 171] width 48 height 33
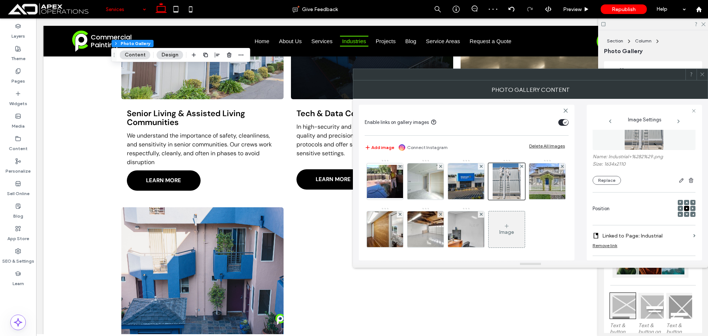
click at [701, 75] on icon at bounding box center [702, 75] width 6 height 6
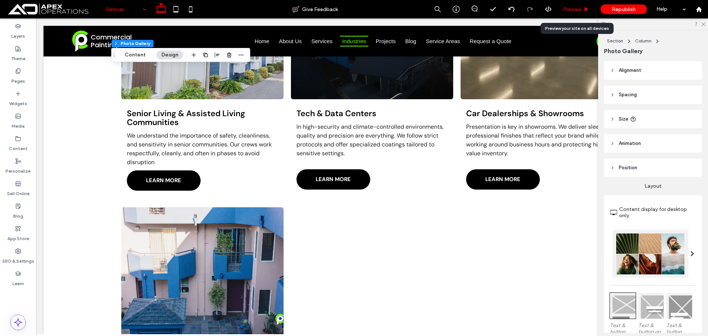
click at [578, 8] on span "Preview" at bounding box center [572, 9] width 18 height 6
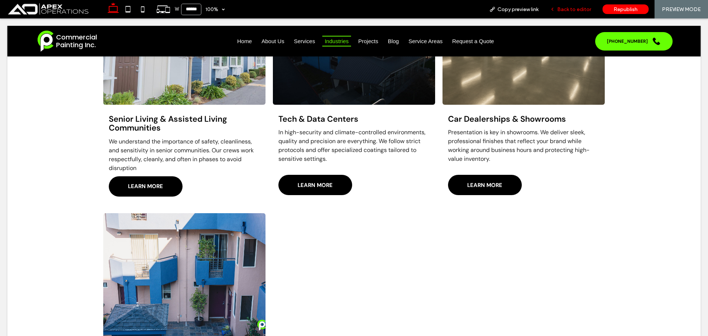
click at [572, 10] on span "Back to editor" at bounding box center [574, 9] width 34 height 6
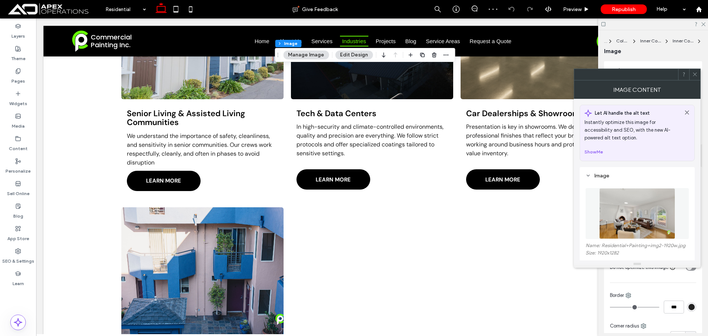
click at [638, 206] on figure at bounding box center [636, 213] width 103 height 51
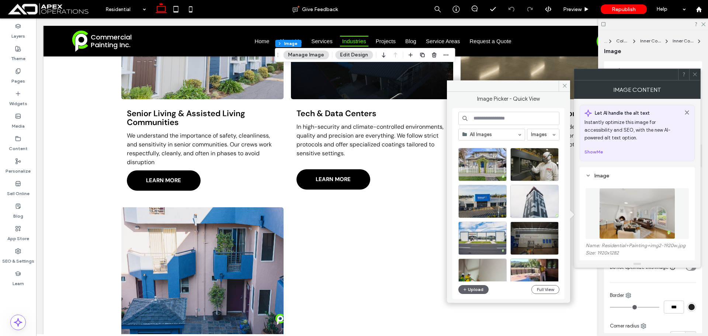
scroll to position [286, 0]
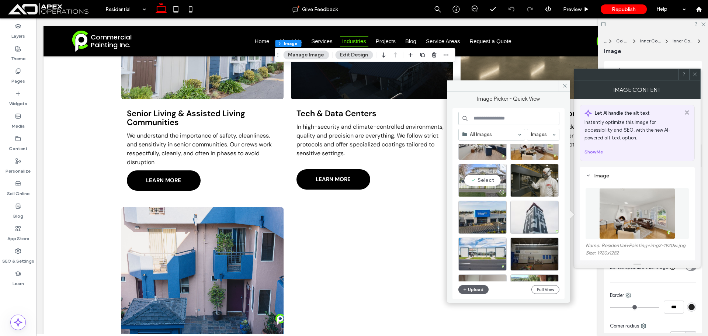
click at [486, 182] on div "Select" at bounding box center [482, 180] width 48 height 33
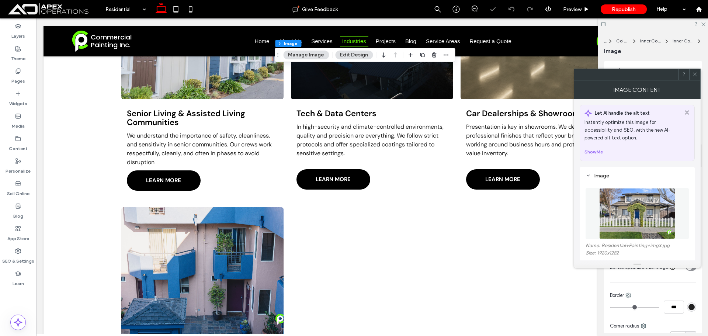
click at [694, 73] on icon at bounding box center [695, 75] width 6 height 6
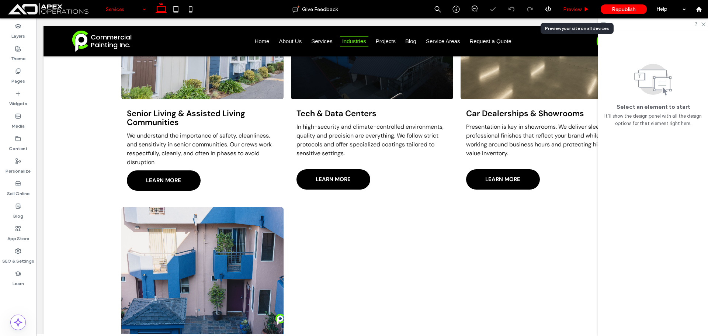
click at [577, 10] on span "Preview" at bounding box center [572, 9] width 18 height 6
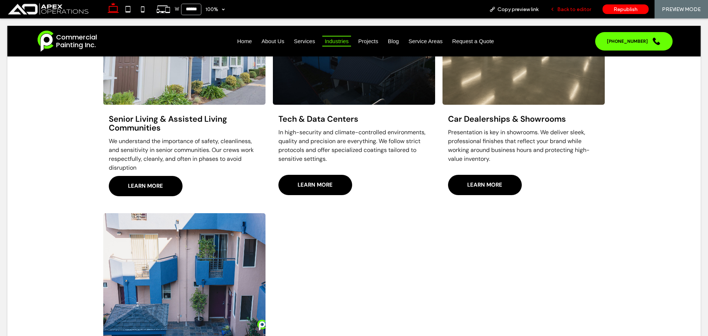
click at [580, 9] on span "Back to editor" at bounding box center [574, 9] width 34 height 6
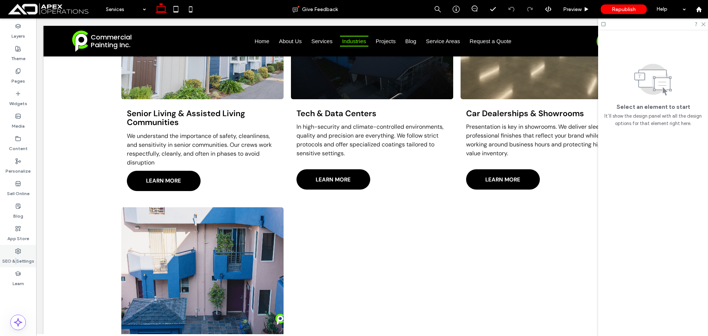
drag, startPoint x: 16, startPoint y: 265, endPoint x: 20, endPoint y: 248, distance: 16.8
click at [17, 265] on div "SEO & Settings" at bounding box center [18, 256] width 36 height 22
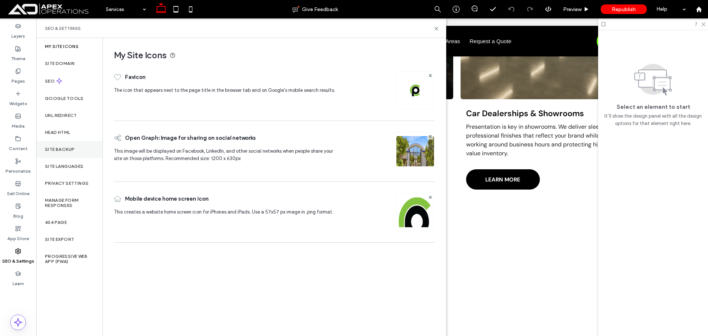
click at [57, 151] on label "Site Backup" at bounding box center [59, 149] width 29 height 5
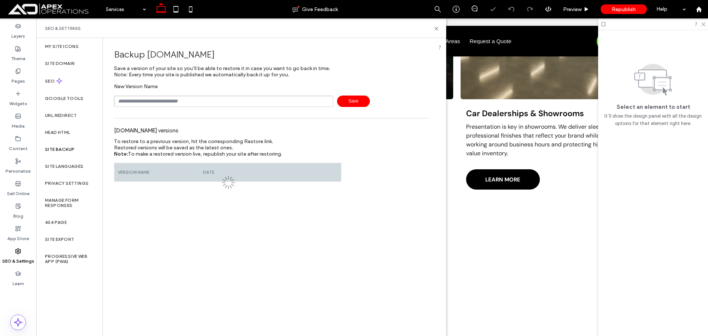
click at [140, 103] on input "text" at bounding box center [223, 100] width 219 height 11
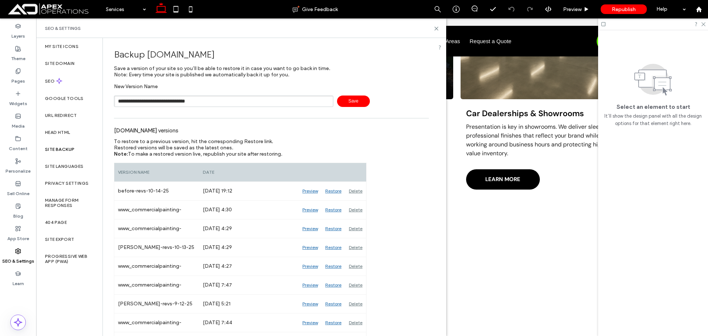
type input "**********"
click at [348, 97] on span "Save" at bounding box center [353, 100] width 33 height 11
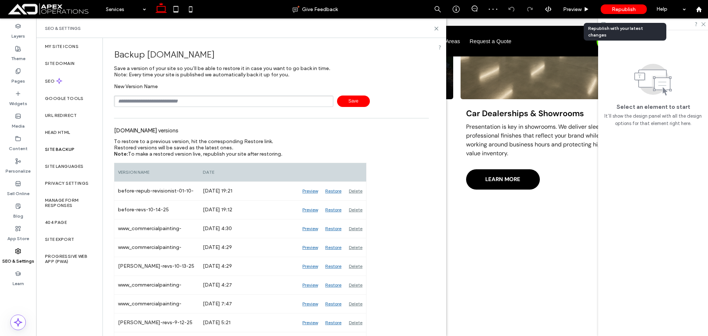
click at [629, 7] on span "Republish" at bounding box center [624, 9] width 24 height 6
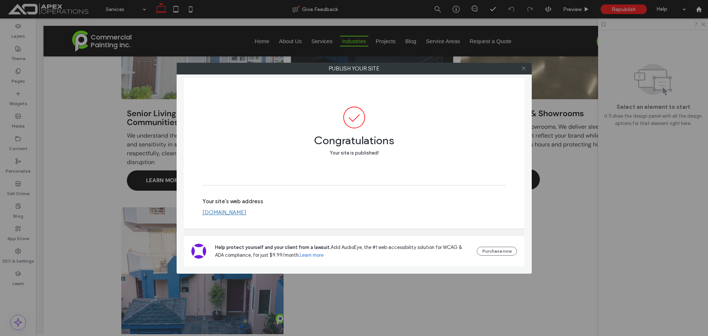
click at [525, 68] on icon at bounding box center [524, 69] width 6 height 6
